Goal: Task Accomplishment & Management: Manage account settings

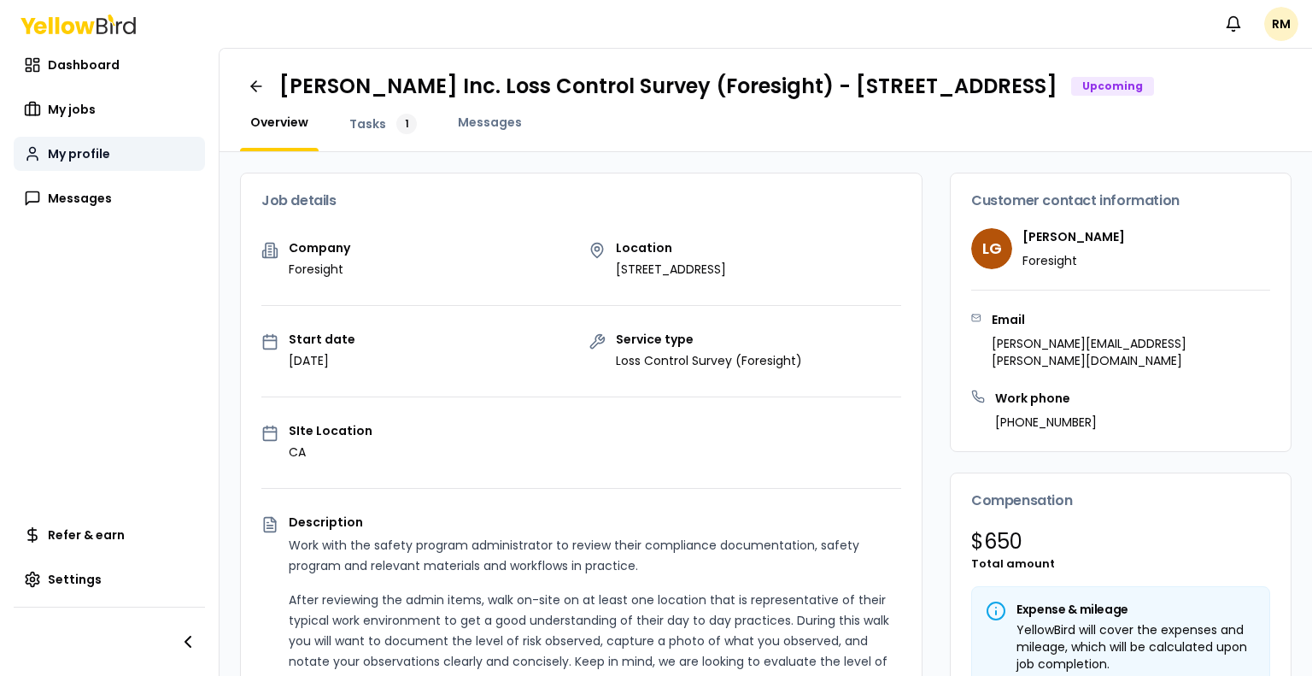
click at [72, 156] on span "My profile" at bounding box center [79, 153] width 62 height 17
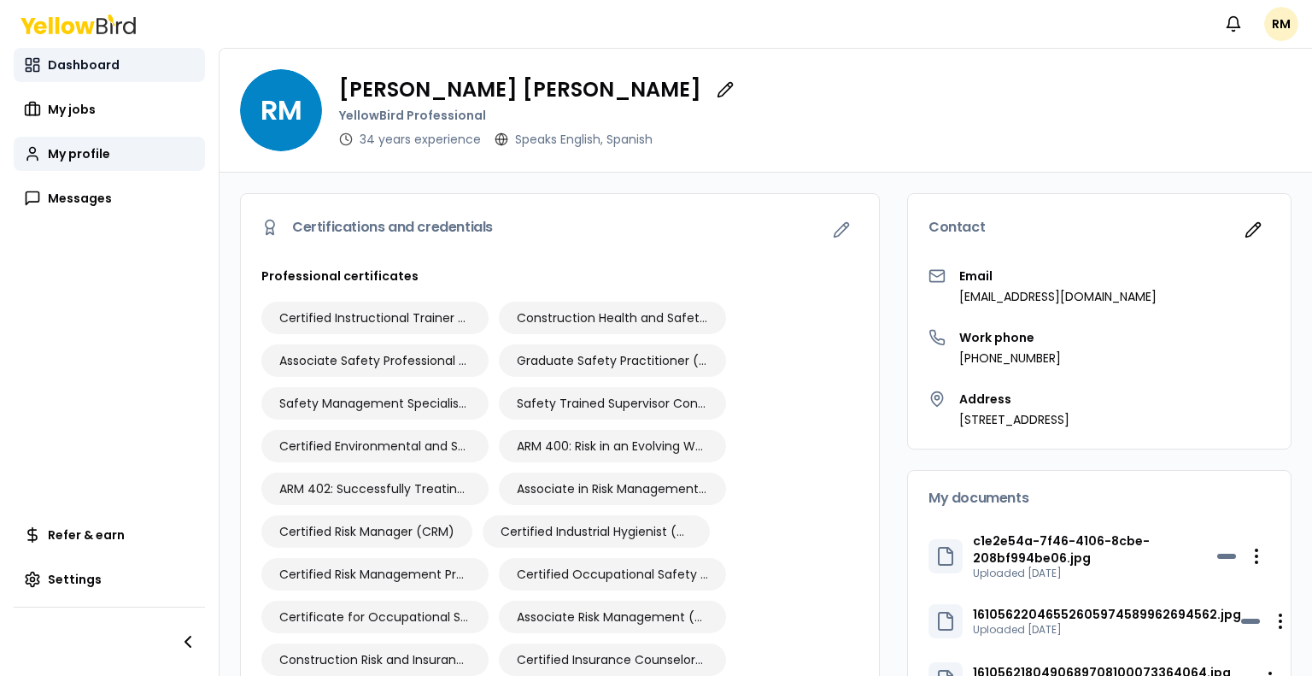
click at [73, 69] on span "Dashboard" at bounding box center [84, 64] width 72 height 17
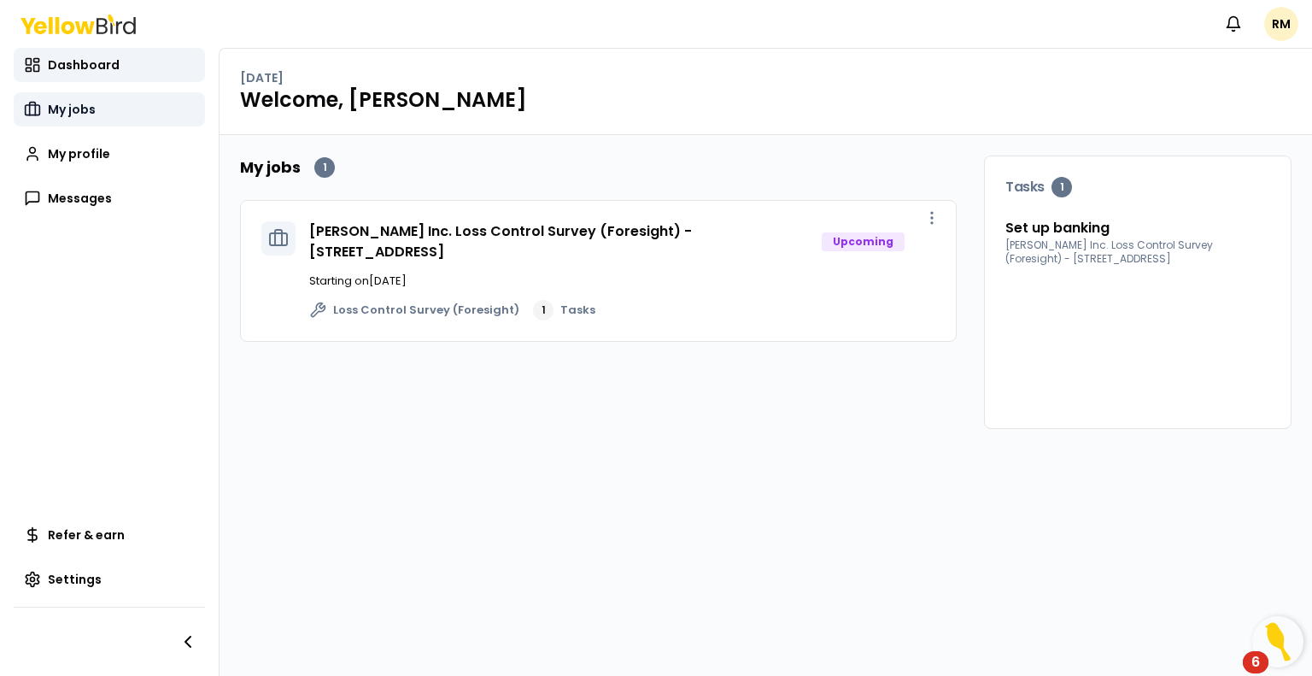
click at [77, 116] on span "My jobs" at bounding box center [72, 109] width 48 height 17
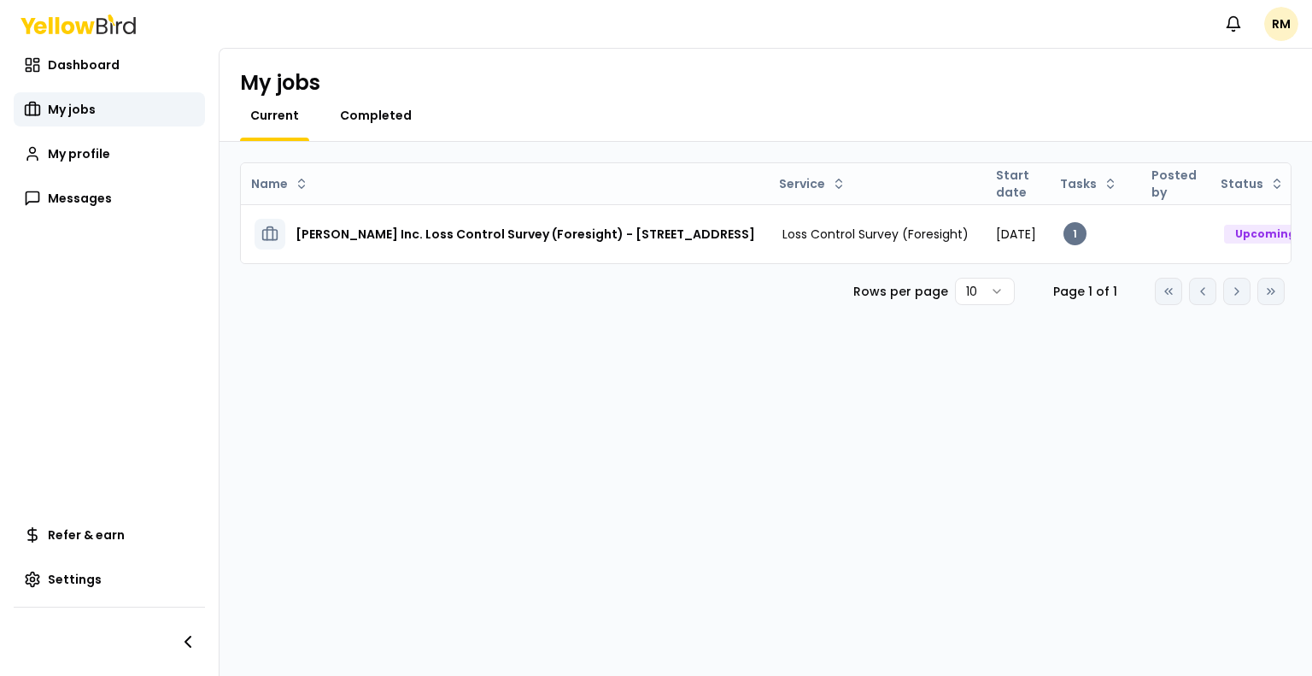
click at [378, 123] on span "Completed" at bounding box center [376, 115] width 72 height 17
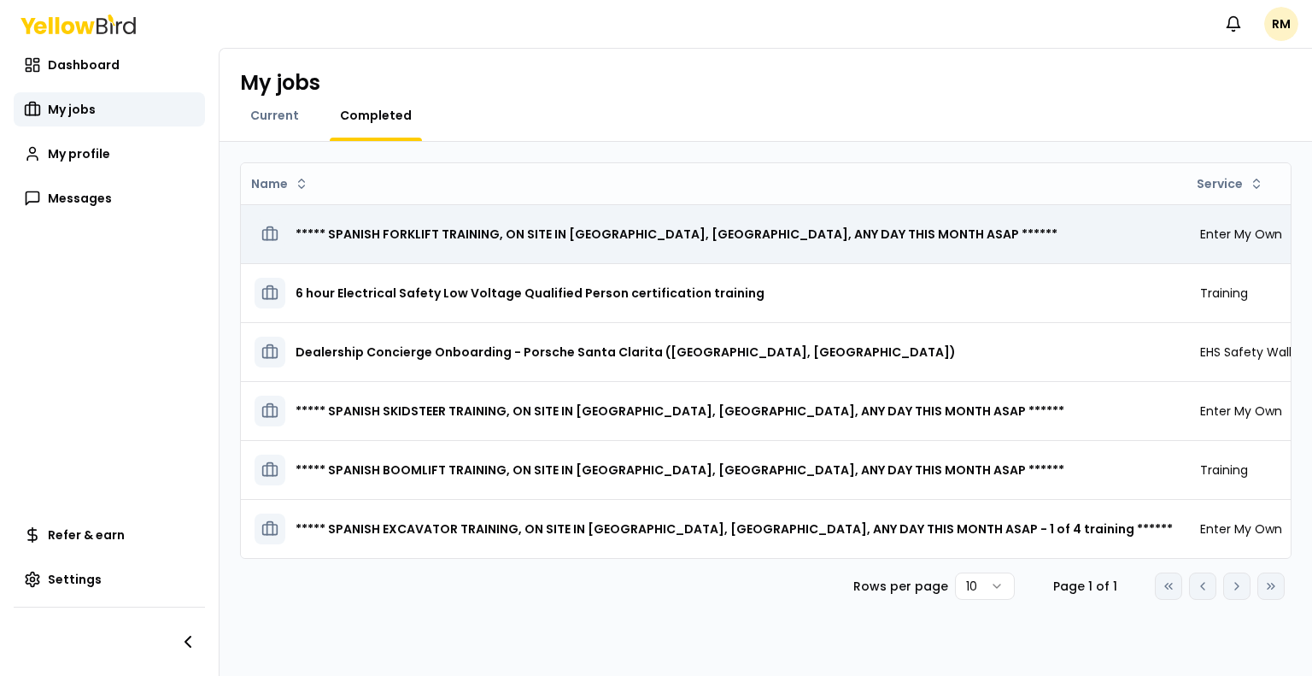
click at [396, 234] on h3 "***** SPANISH FORKLIFT TRAINING, ON SITE IN [GEOGRAPHIC_DATA], [GEOGRAPHIC_DATA…" at bounding box center [677, 234] width 762 height 31
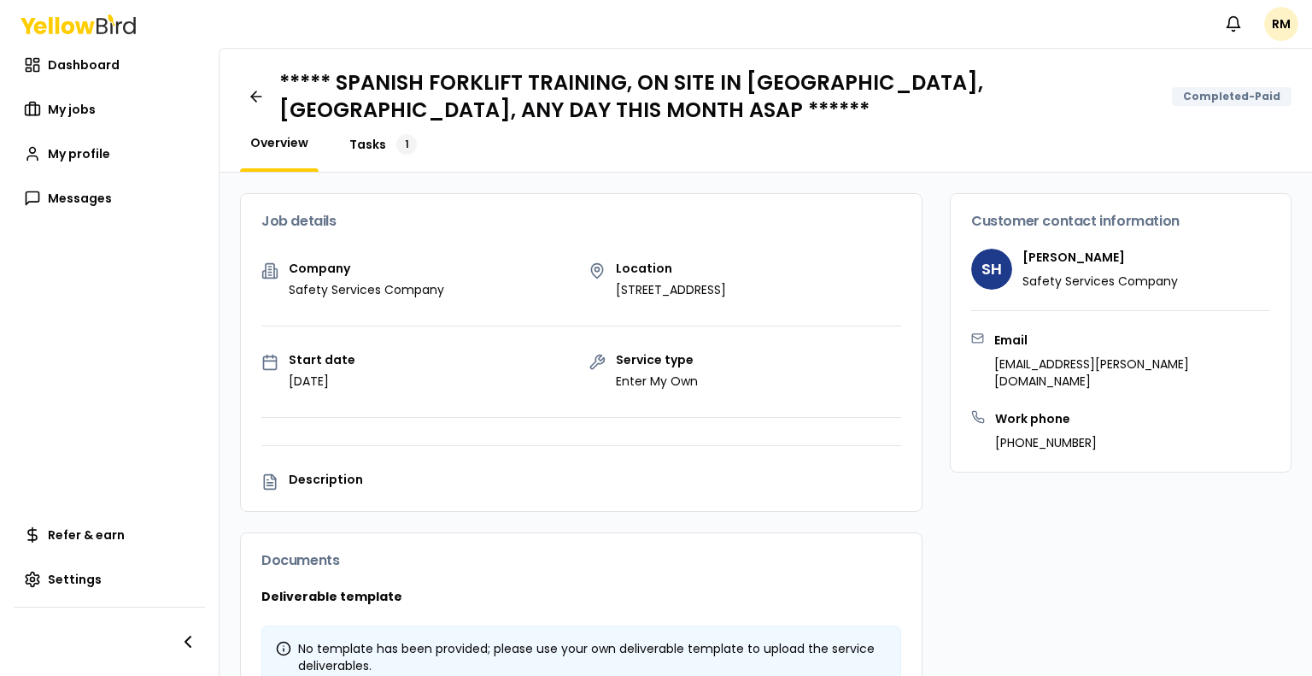
click at [372, 144] on span "Tasks" at bounding box center [367, 144] width 37 height 17
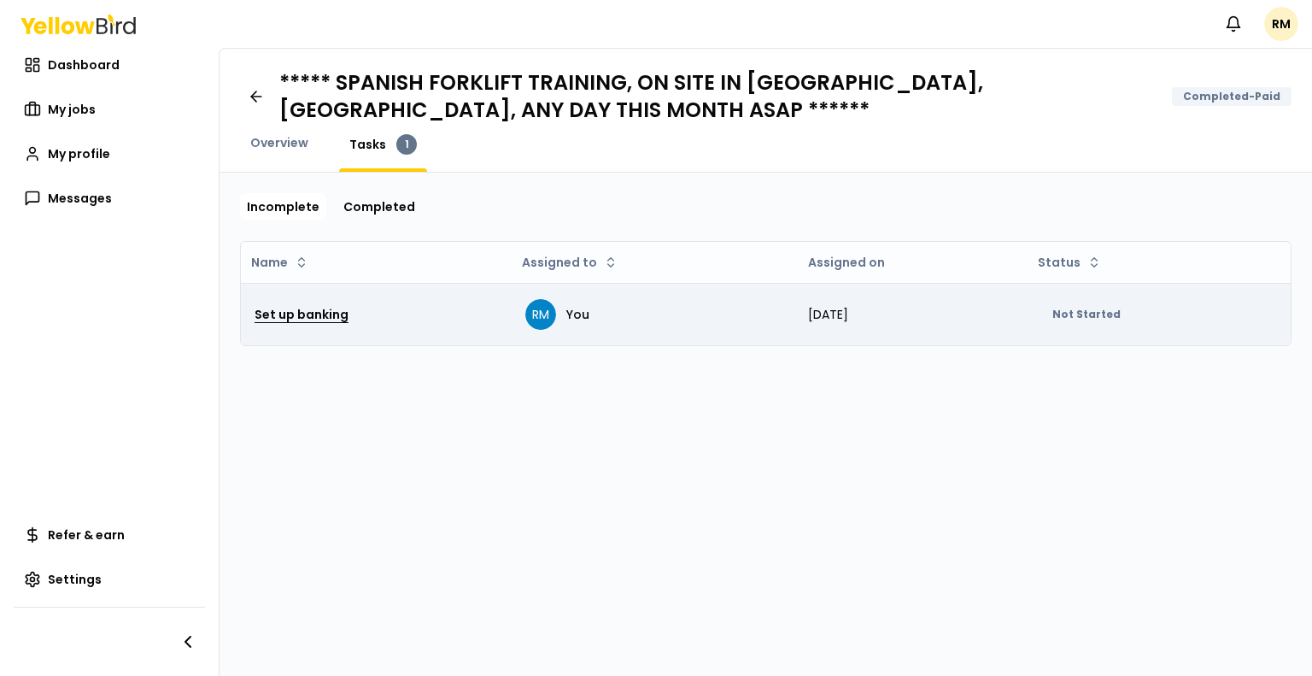
click at [289, 311] on h3 "Set up banking" at bounding box center [302, 314] width 94 height 31
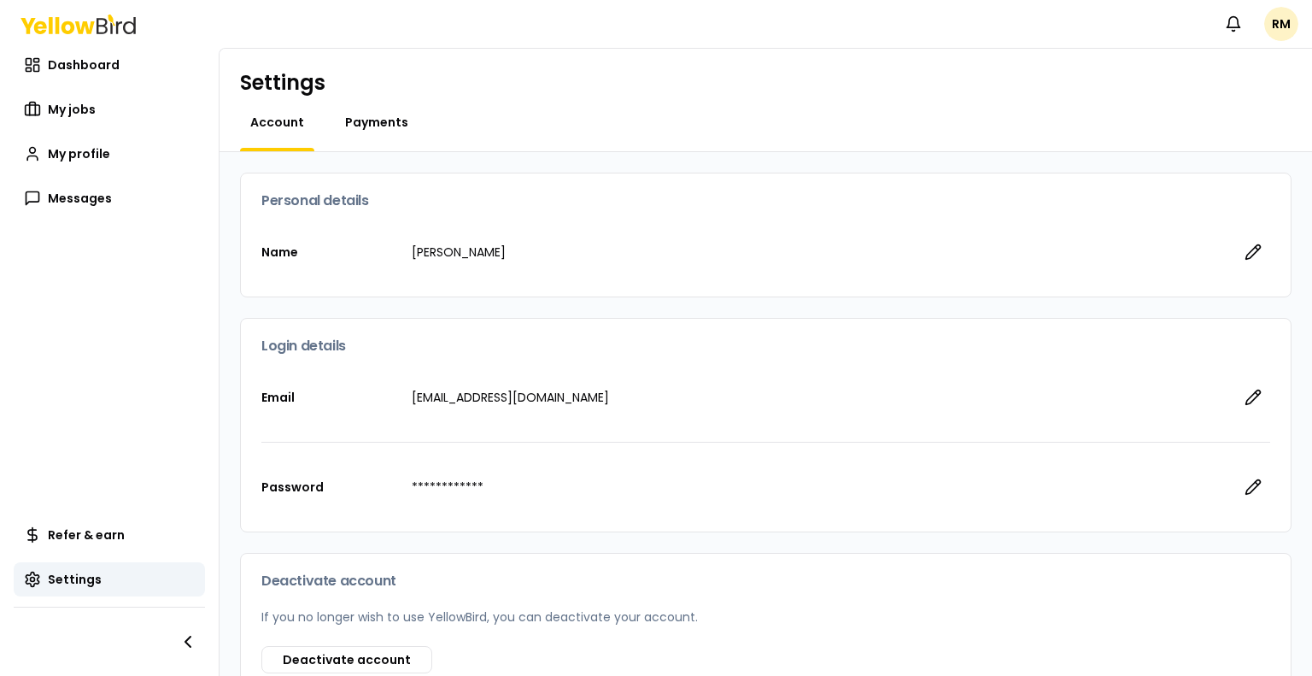
click at [378, 117] on span "Payments" at bounding box center [376, 122] width 63 height 17
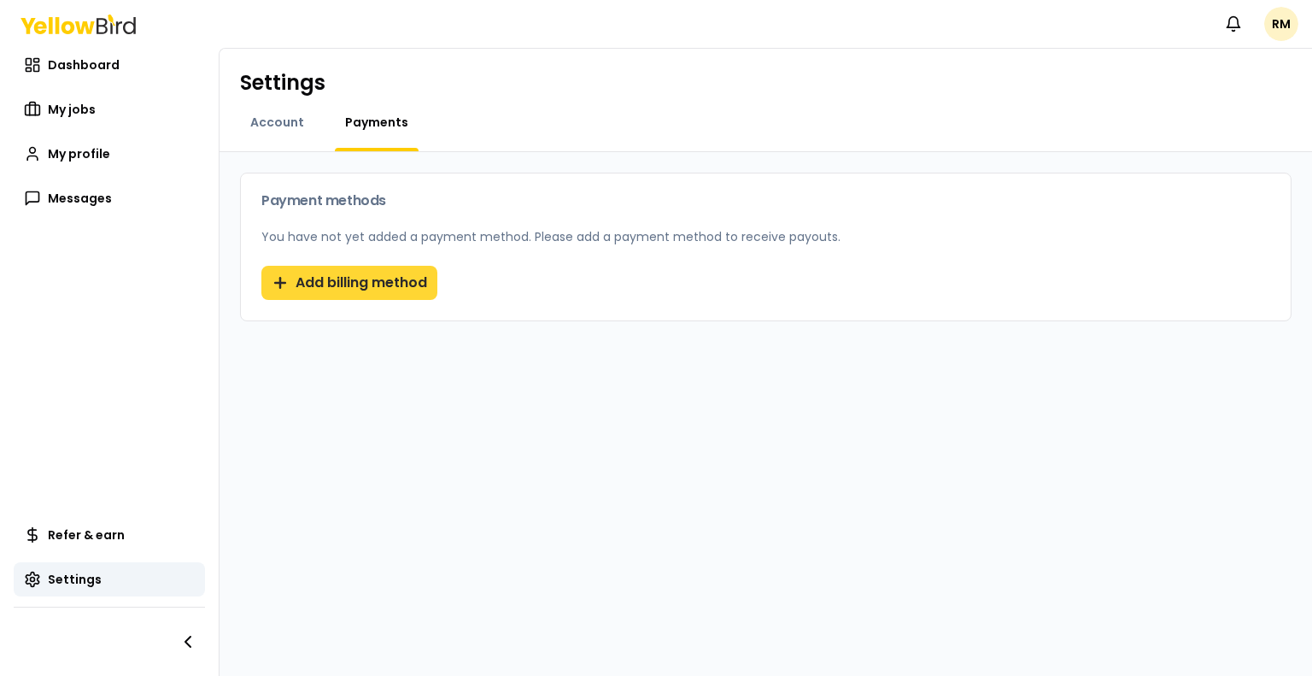
click at [360, 284] on button "Add billing method" at bounding box center [349, 283] width 176 height 34
